Goal: Task Accomplishment & Management: Manage account settings

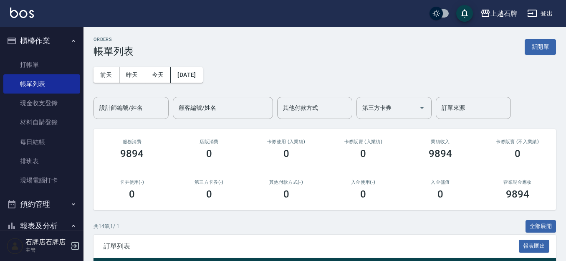
scroll to position [125, 0]
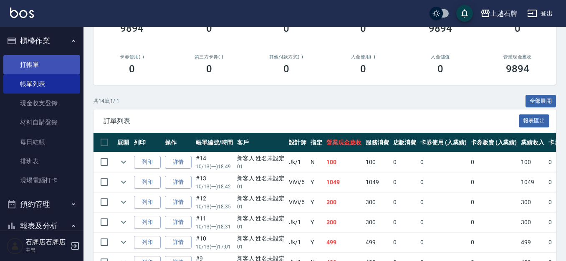
click at [67, 58] on link "打帳單" at bounding box center [41, 64] width 77 height 19
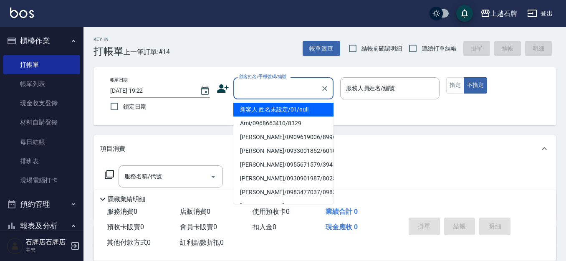
click at [262, 91] on input "顧客姓名/手機號碼/編號" at bounding box center [277, 88] width 80 height 15
drag, startPoint x: 303, startPoint y: 106, endPoint x: 374, endPoint y: 113, distance: 71.7
click at [303, 107] on li "新客人 姓名未設定/01/null" at bounding box center [283, 110] width 100 height 14
type input "新客人 姓名未設定/01/null"
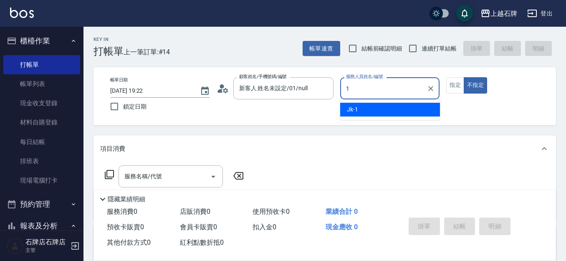
click at [389, 111] on div "Jk -1" at bounding box center [390, 110] width 100 height 14
click at [171, 168] on div "服務名稱/代號" at bounding box center [171, 176] width 104 height 22
type input "Jk-1"
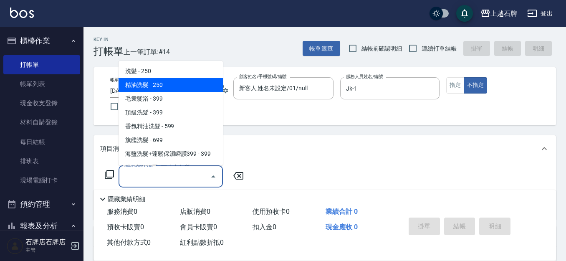
click at [181, 78] on span "精油洗髮 - 250" at bounding box center [171, 85] width 104 height 14
type input "精油洗髮(102)"
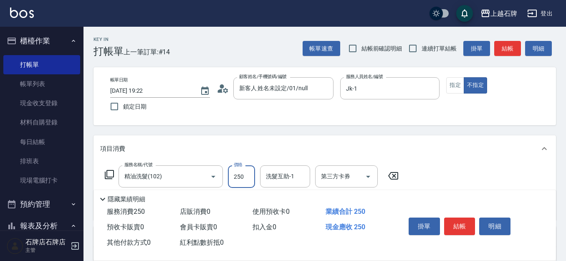
click at [240, 171] on input "250" at bounding box center [241, 176] width 27 height 23
type input "300"
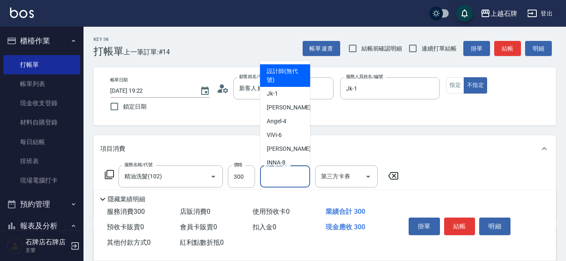
click at [270, 172] on div "洗髮互助-1 洗髮互助-1" at bounding box center [285, 176] width 50 height 22
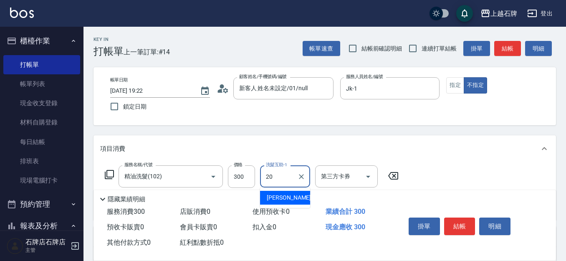
click at [268, 197] on span "彥伶 -20" at bounding box center [293, 197] width 53 height 9
type input "彥伶-20"
click at [249, 33] on div "Key In 打帳單 上一筆訂單:#14 帳單速查 結帳前確認明細 連續打單結帳 掛單 結帳 明細" at bounding box center [319, 42] width 473 height 30
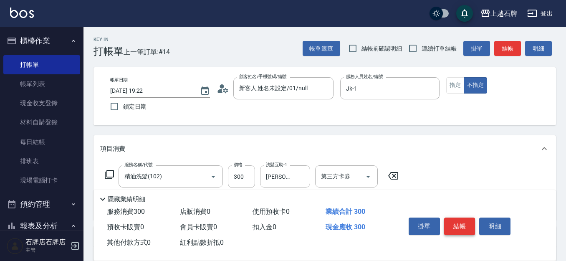
click at [468, 223] on button "結帳" at bounding box center [459, 226] width 31 height 18
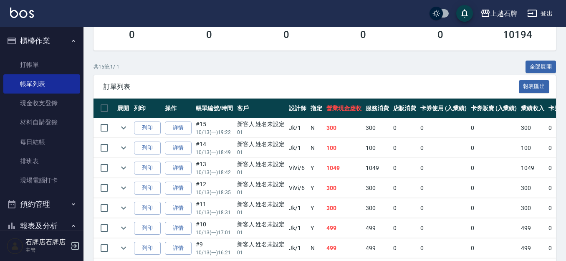
scroll to position [167, 0]
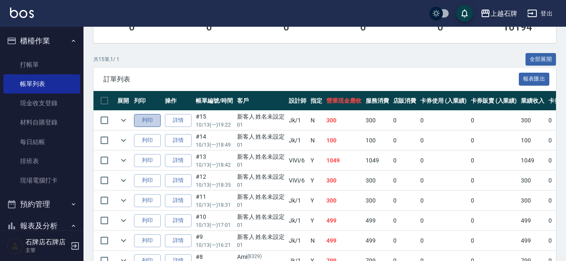
click at [152, 121] on button "列印" at bounding box center [147, 120] width 27 height 13
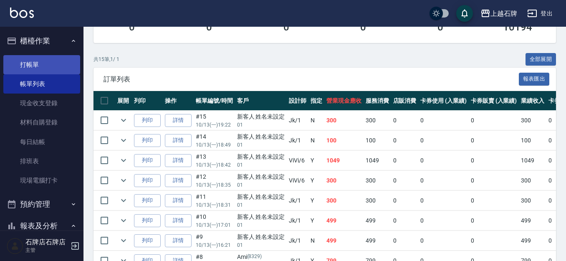
click at [28, 64] on link "打帳單" at bounding box center [41, 64] width 77 height 19
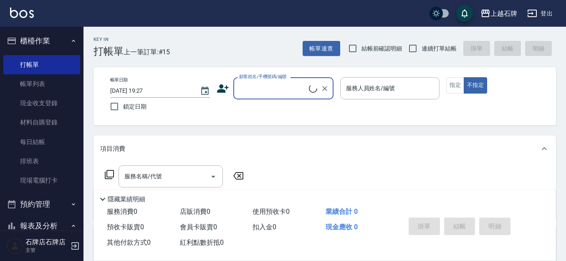
click at [278, 88] on input "顧客姓名/手機號碼/編號" at bounding box center [273, 88] width 72 height 15
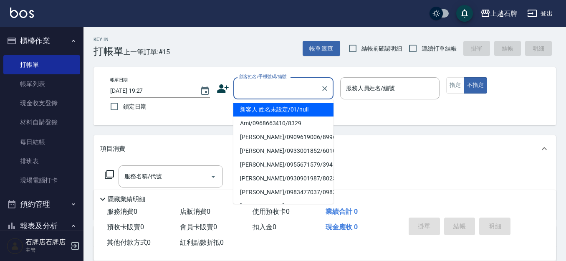
click at [318, 110] on li "新客人 姓名未設定/01/null" at bounding box center [283, 110] width 100 height 14
type input "1"
type input "新客人 姓名未設定/01/null"
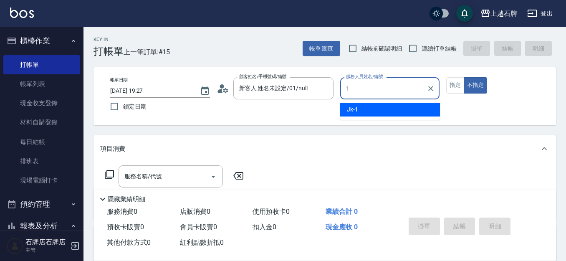
click at [369, 109] on div "Jk -1" at bounding box center [390, 110] width 100 height 14
type input "Jk-1"
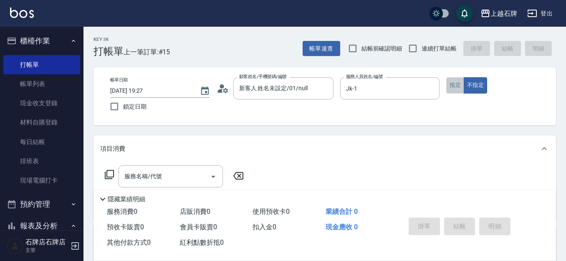
drag, startPoint x: 459, startPoint y: 78, endPoint x: 455, endPoint y: 81, distance: 4.9
click at [458, 79] on button "指定" at bounding box center [455, 85] width 18 height 16
click at [168, 175] on input "服務名稱/代號" at bounding box center [164, 176] width 84 height 15
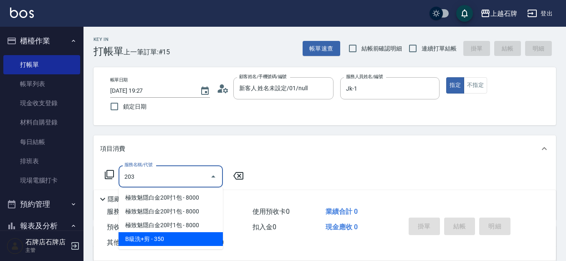
click at [179, 233] on span "B級洗+剪 - 350" at bounding box center [171, 239] width 104 height 14
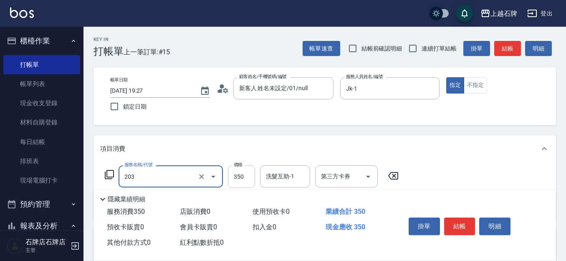
type input "B級洗+剪(203)"
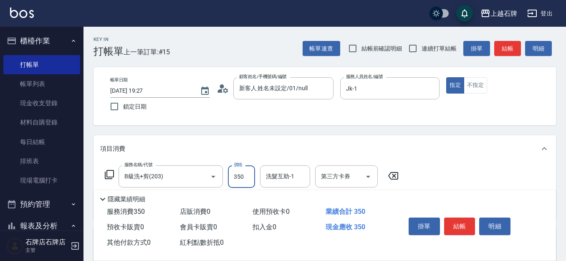
click at [241, 177] on input "350" at bounding box center [241, 176] width 27 height 23
click at [284, 168] on div "洗髮互助-1" at bounding box center [285, 176] width 50 height 22
type input "499"
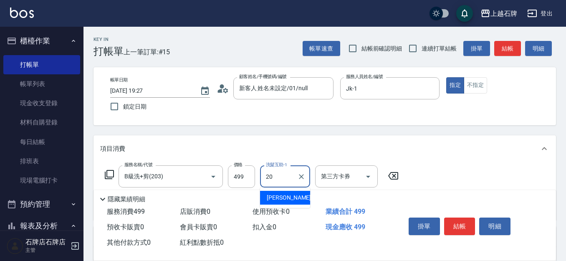
click at [289, 197] on div "彥伶 -20" at bounding box center [285, 198] width 50 height 14
type input "彥伶-20"
click at [463, 230] on button "結帳" at bounding box center [459, 226] width 31 height 18
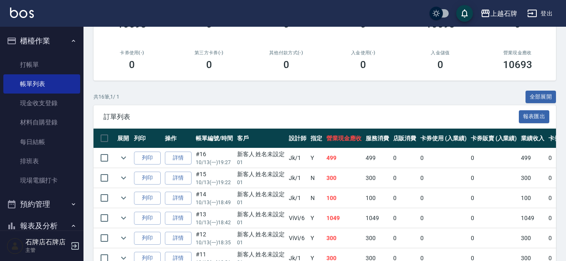
scroll to position [167, 0]
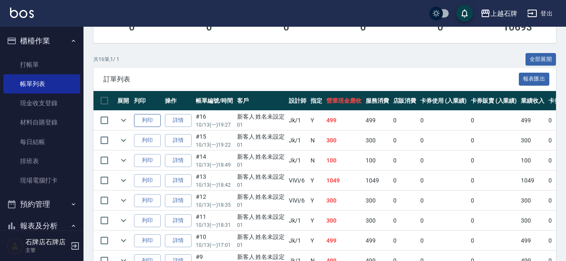
click at [148, 124] on button "列印" at bounding box center [147, 120] width 27 height 13
click at [39, 59] on link "打帳單" at bounding box center [41, 64] width 77 height 19
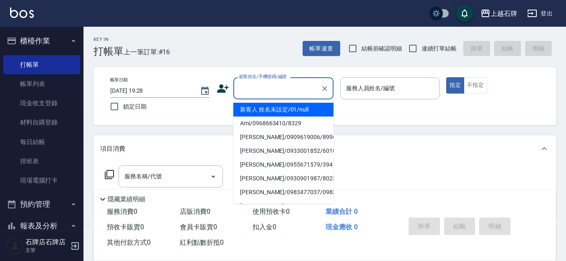
click at [283, 82] on input "顧客姓名/手機號碼/編號" at bounding box center [277, 88] width 80 height 15
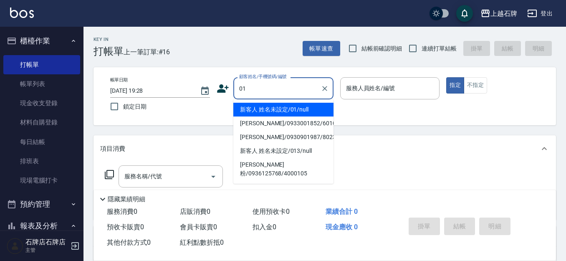
type input "新客人 姓名未設定/01/null"
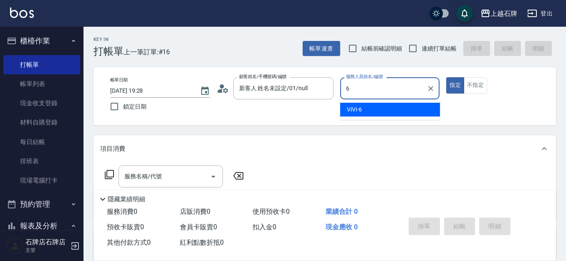
type input "ViVi-6"
type button "true"
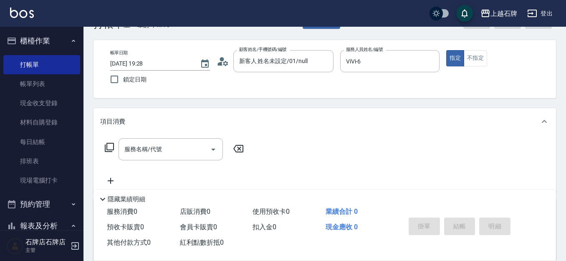
scroll to position [42, 0]
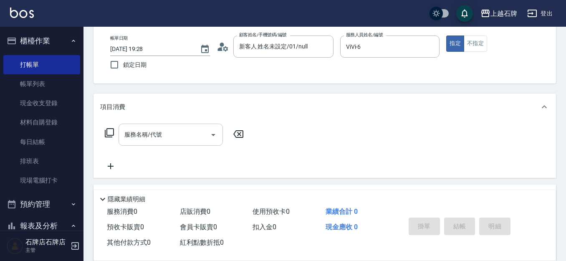
click at [136, 140] on input "服務名稱/代號" at bounding box center [164, 134] width 84 height 15
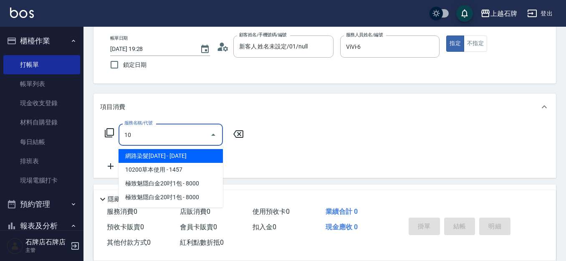
type input "1"
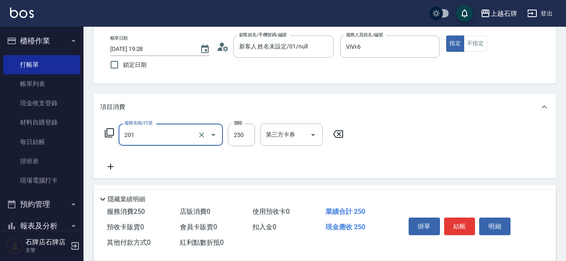
type input "B級單剪(201)"
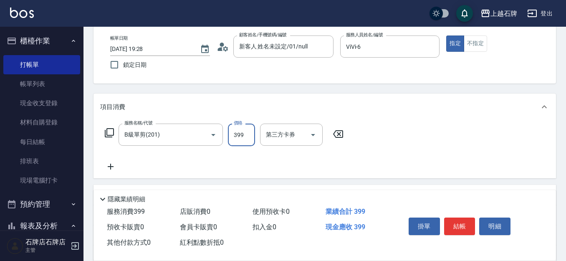
type input "399"
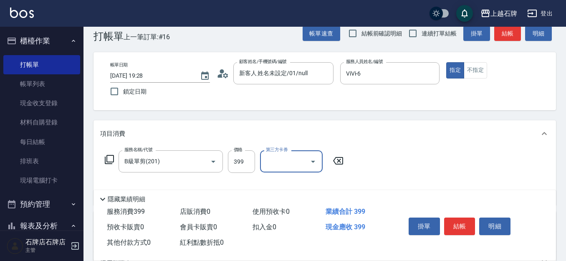
scroll to position [0, 0]
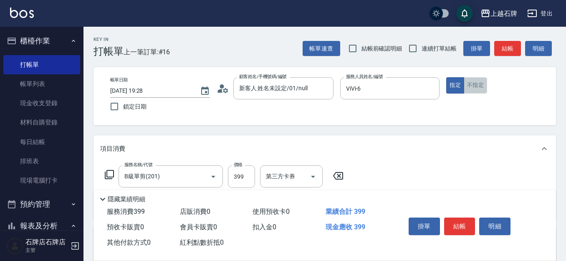
click at [481, 83] on button "不指定" at bounding box center [475, 85] width 23 height 16
click at [503, 48] on button "結帳" at bounding box center [507, 48] width 27 height 15
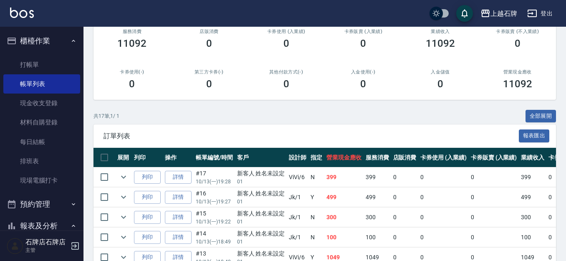
scroll to position [125, 0]
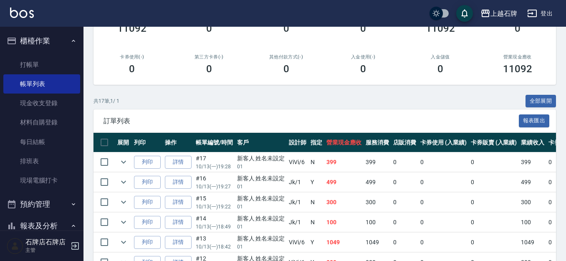
click at [144, 155] on td "列印" at bounding box center [147, 162] width 31 height 20
click at [143, 156] on button "列印" at bounding box center [147, 162] width 27 height 13
click at [40, 66] on link "打帳單" at bounding box center [41, 64] width 77 height 19
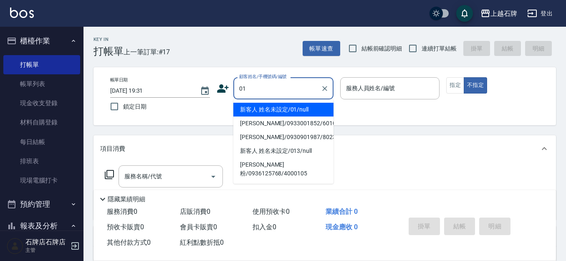
type input "新客人 姓名未設定/01/null"
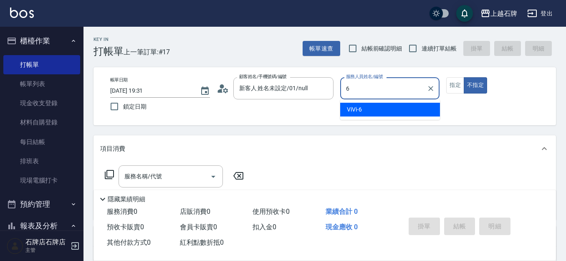
type input "6"
type button "false"
type input "ViVi-6"
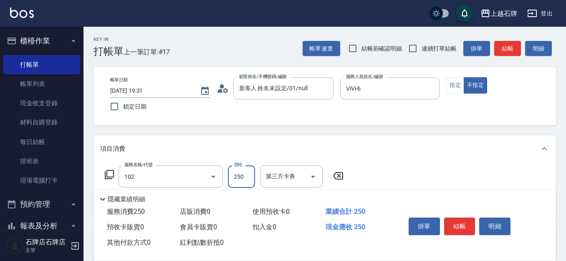
type input "精油洗髮(102)"
type input "300"
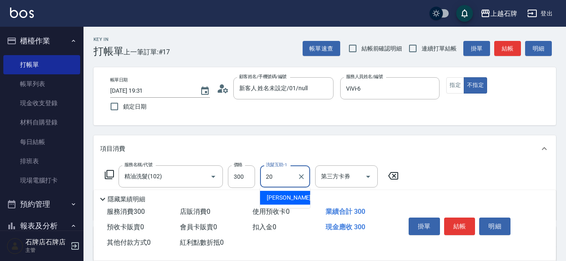
type input "彥伶-20"
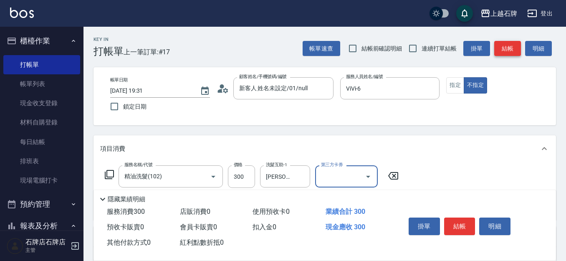
click at [508, 43] on button "結帳" at bounding box center [507, 48] width 27 height 15
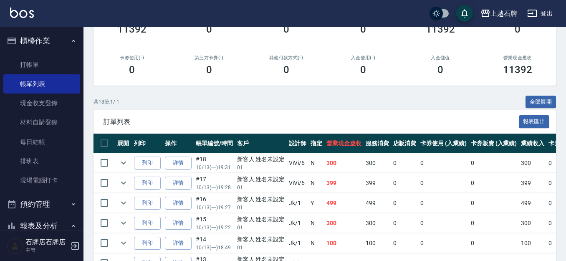
scroll to position [125, 0]
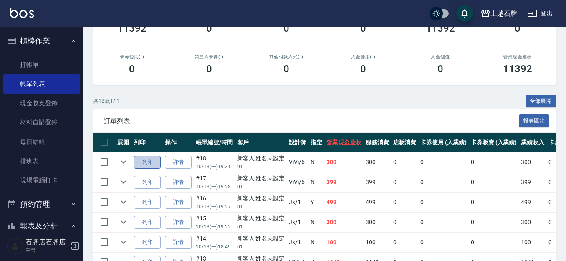
click at [147, 160] on button "列印" at bounding box center [147, 162] width 27 height 13
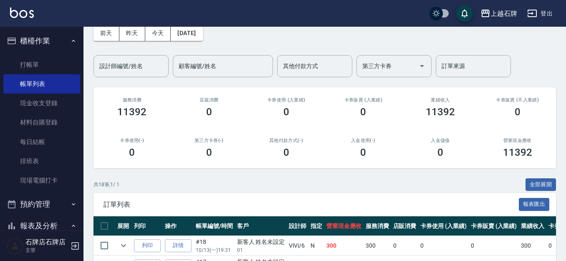
scroll to position [0, 0]
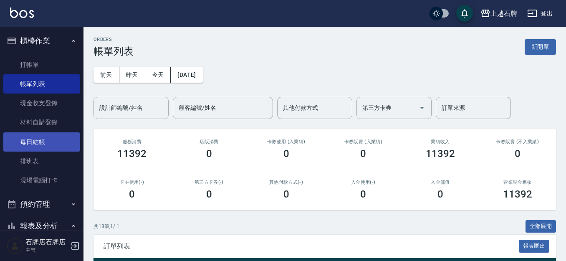
click at [45, 140] on link "每日結帳" at bounding box center [41, 141] width 77 height 19
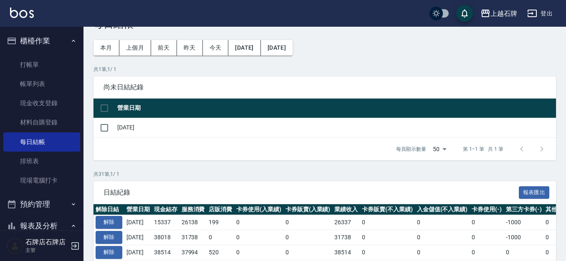
scroll to position [42, 0]
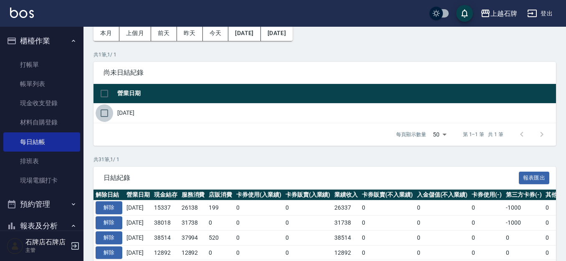
click at [103, 109] on input "checkbox" at bounding box center [105, 113] width 18 height 18
checkbox input "true"
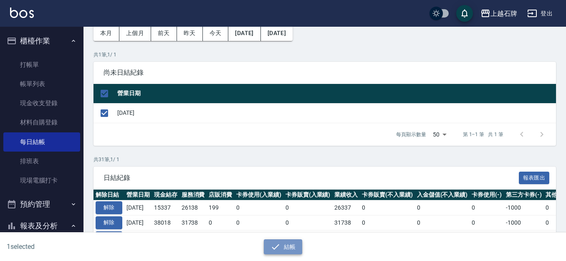
click at [296, 248] on button "結帳" at bounding box center [283, 246] width 39 height 15
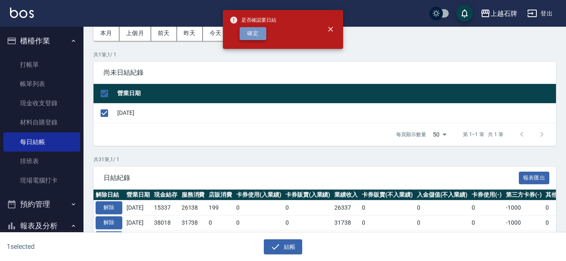
click at [260, 33] on button "確定" at bounding box center [253, 33] width 27 height 13
checkbox input "false"
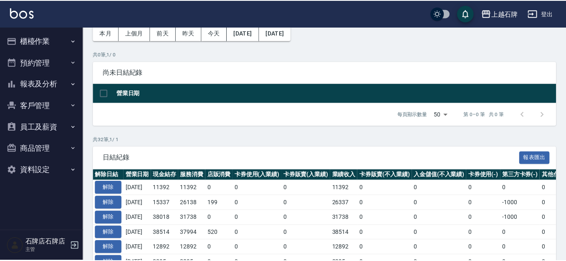
scroll to position [42, 0]
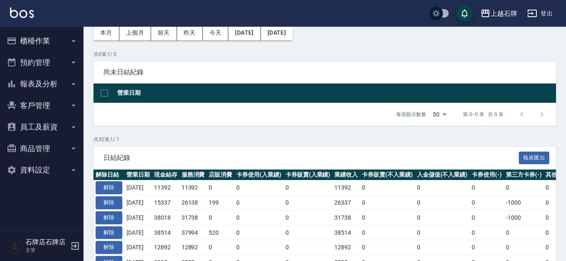
drag, startPoint x: 64, startPoint y: 83, endPoint x: 71, endPoint y: 83, distance: 7.1
click at [71, 83] on button "報表及分析" at bounding box center [41, 84] width 77 height 22
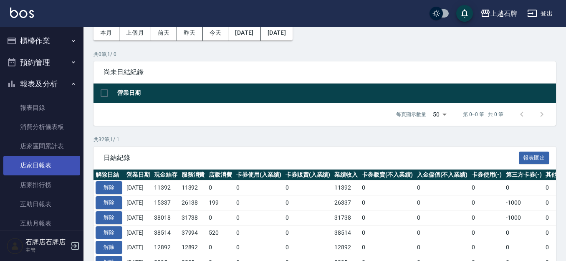
click at [51, 167] on link "店家日報表" at bounding box center [41, 165] width 77 height 19
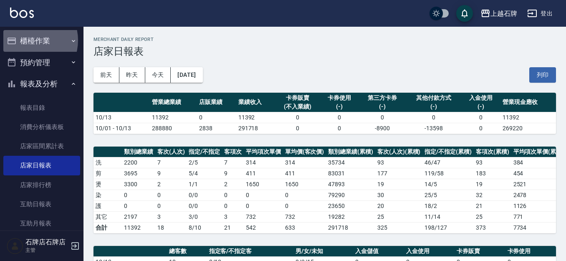
click at [28, 40] on button "櫃檯作業" at bounding box center [41, 41] width 77 height 22
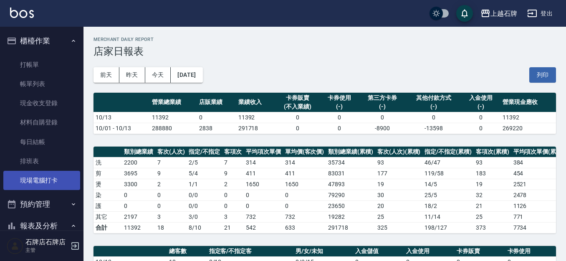
click at [46, 180] on link "現場電腦打卡" at bounding box center [41, 180] width 77 height 19
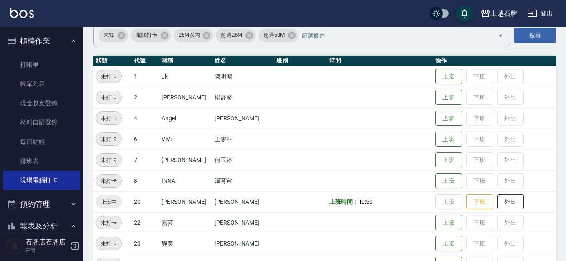
scroll to position [83, 0]
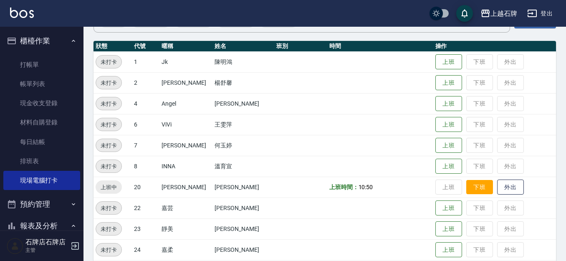
click at [478, 188] on button "下班" at bounding box center [479, 187] width 27 height 15
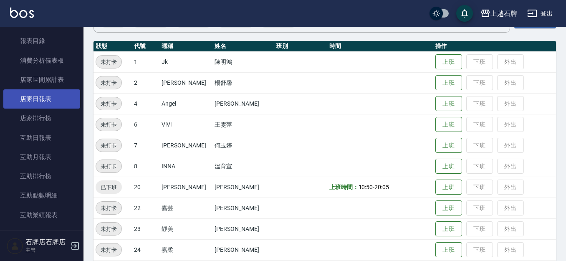
scroll to position [209, 0]
click at [35, 97] on link "店家日報表" at bounding box center [41, 98] width 77 height 19
